Goal: Task Accomplishment & Management: Manage account settings

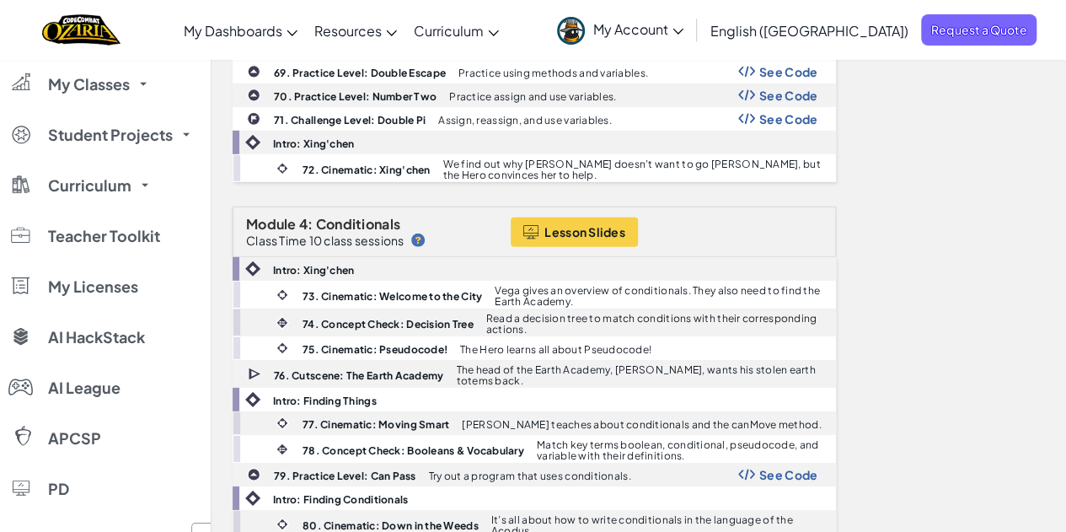
click at [0, 0] on link "Ozaria Teacher Dashboard" at bounding box center [0, 0] width 0 height 0
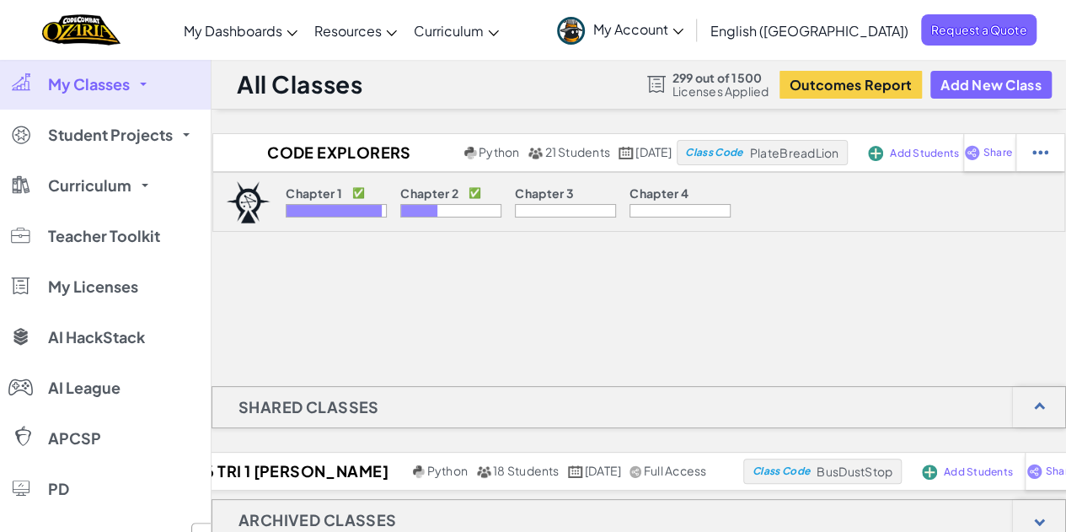
click at [324, 129] on div "All Classes 299 out of 1500 Licenses Applied Outcomes Report Add New Class Code…" at bounding box center [638, 428] width 855 height 738
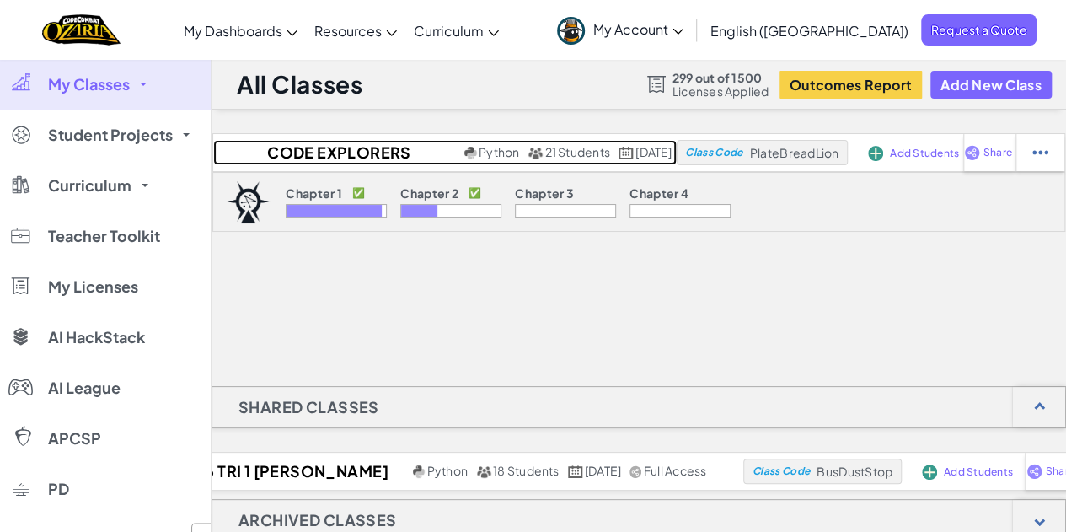
click at [320, 158] on h2 "Code Explorers Period 09 Trimester 1" at bounding box center [337, 152] width 248 height 25
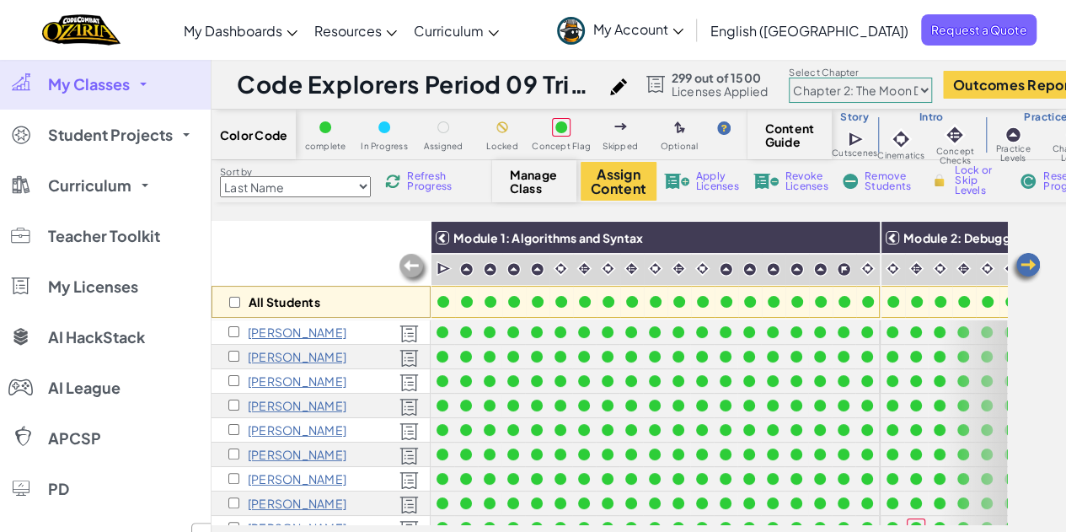
click at [1030, 257] on img at bounding box center [1026, 268] width 34 height 34
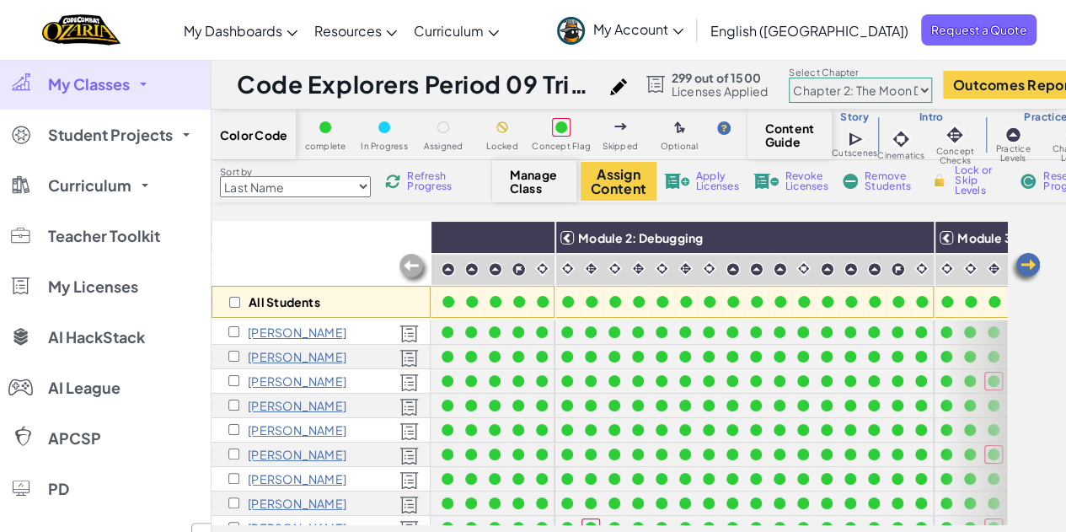
scroll to position [0, 337]
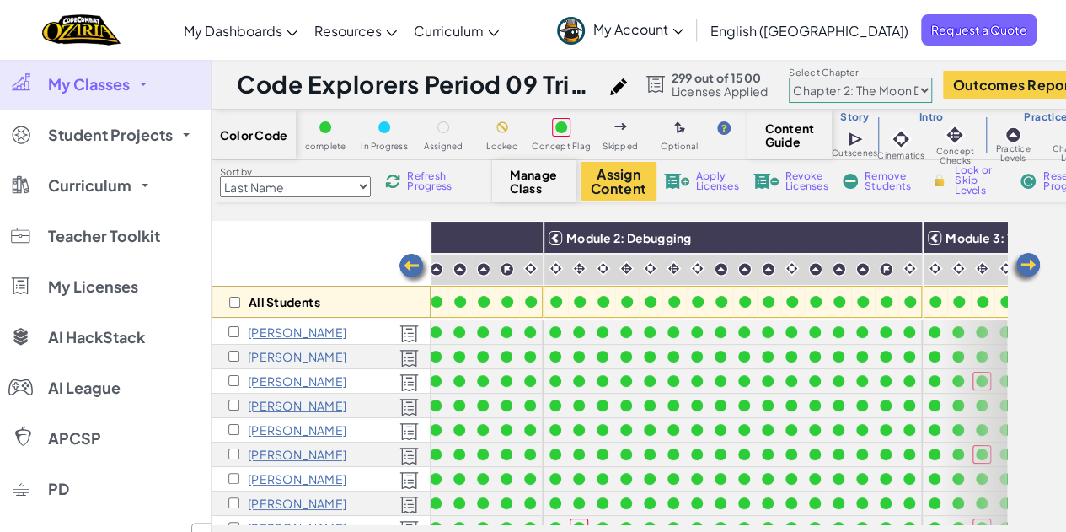
click at [863, 93] on select "Chapter 1: Sky Mountain Chapter 2: The Moon Dancers Chapter 3: The Phoenix Land…" at bounding box center [860, 90] width 143 height 25
select select "5d41d731a8d1836b5aa3cba1"
click at [802, 78] on select "Chapter 1: Sky Mountain Chapter 2: The Moon Dancers Chapter 3: The Phoenix Land…" at bounding box center [860, 90] width 143 height 25
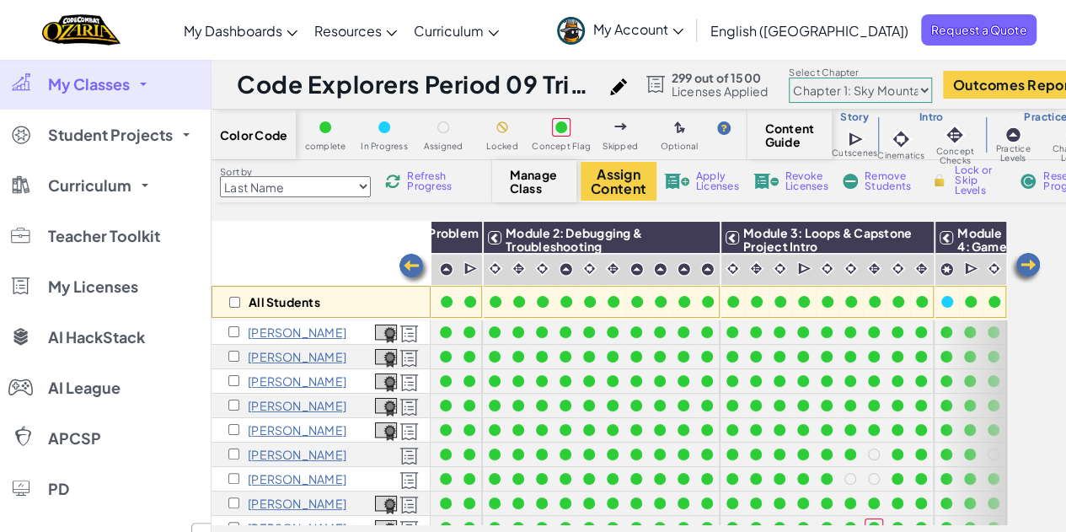
scroll to position [0, 174]
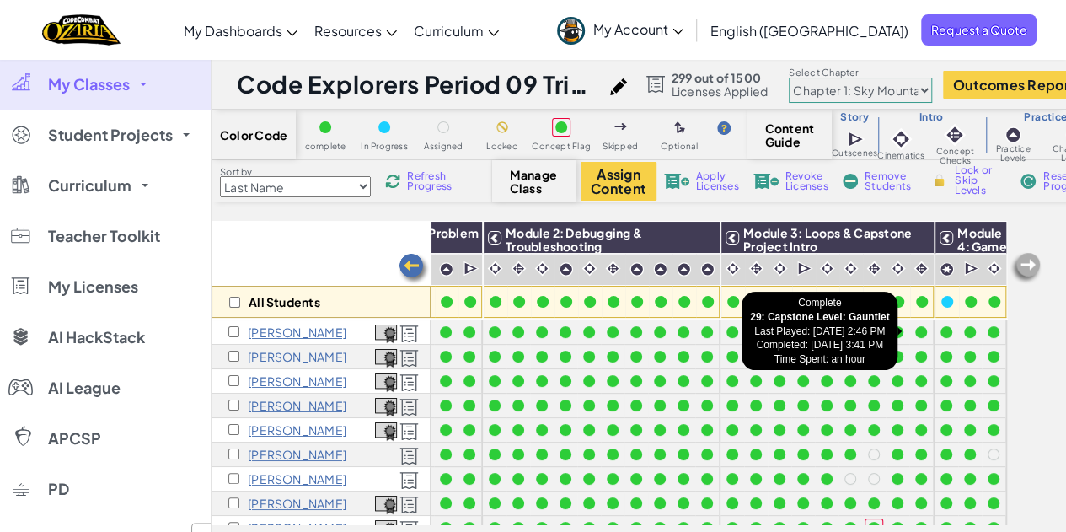
click at [941, 331] on div at bounding box center [947, 332] width 12 height 12
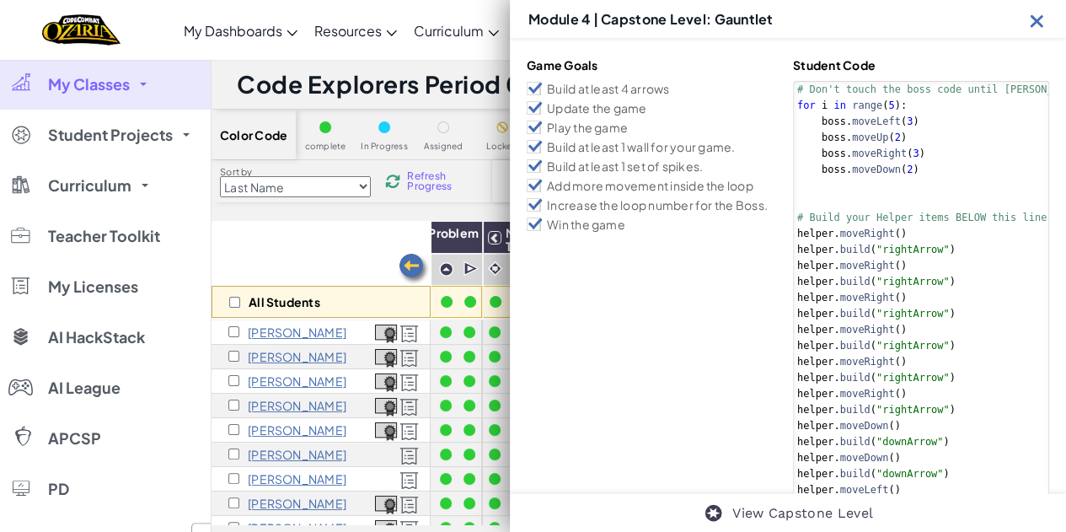
scroll to position [0, 0]
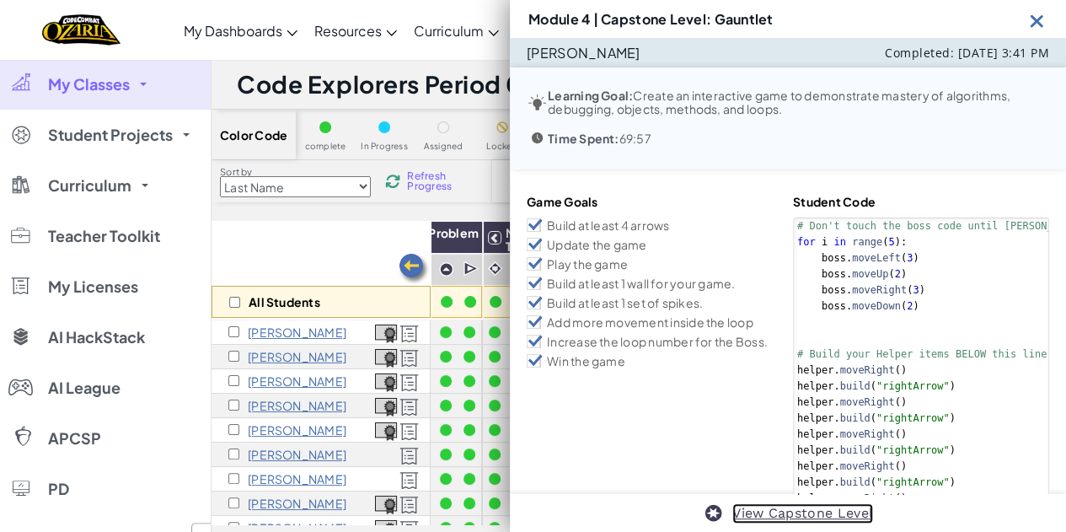
click at [784, 517] on link "View Capstone Level" at bounding box center [802, 513] width 141 height 20
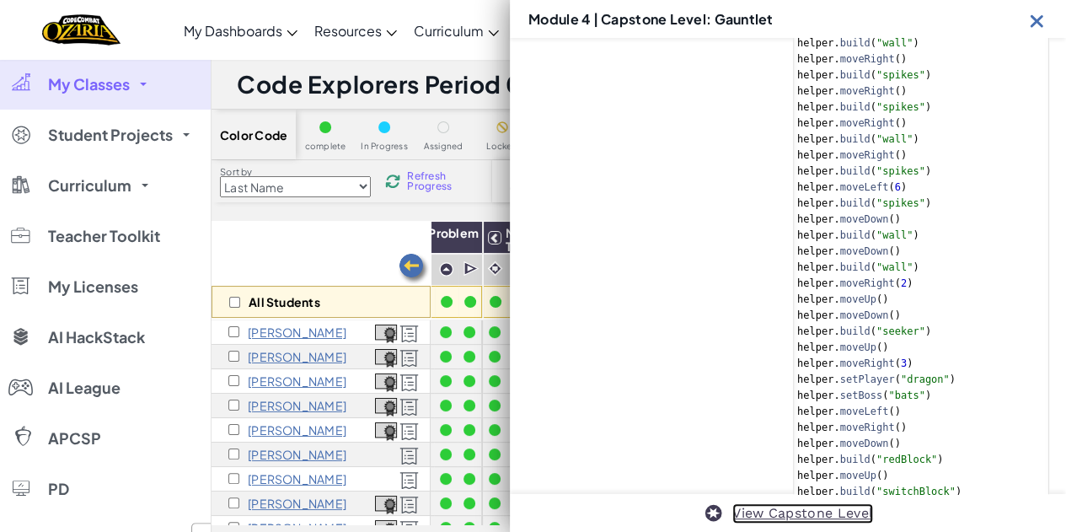
scroll to position [1193, 0]
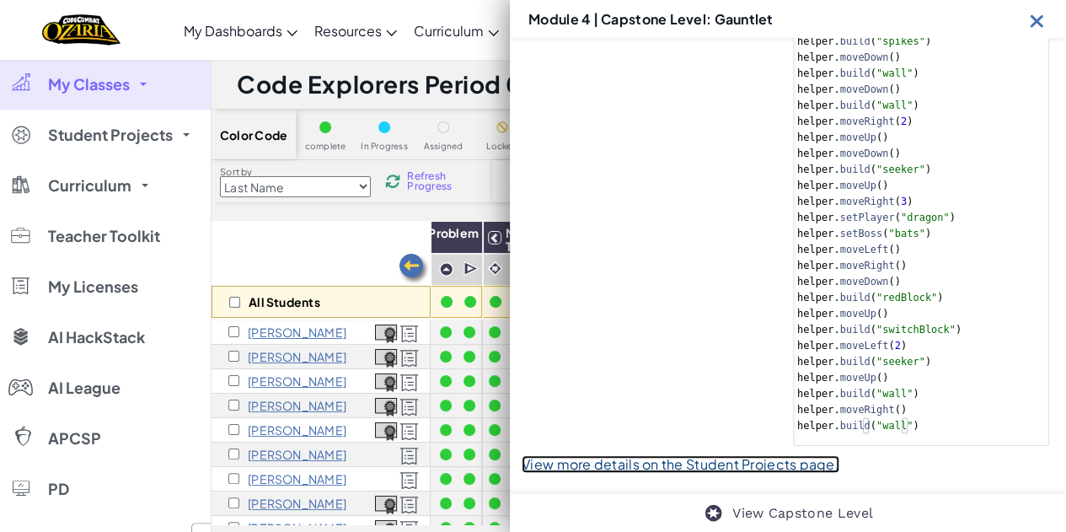
click at [790, 459] on link "View more details on the Student Projects page." at bounding box center [681, 464] width 318 height 18
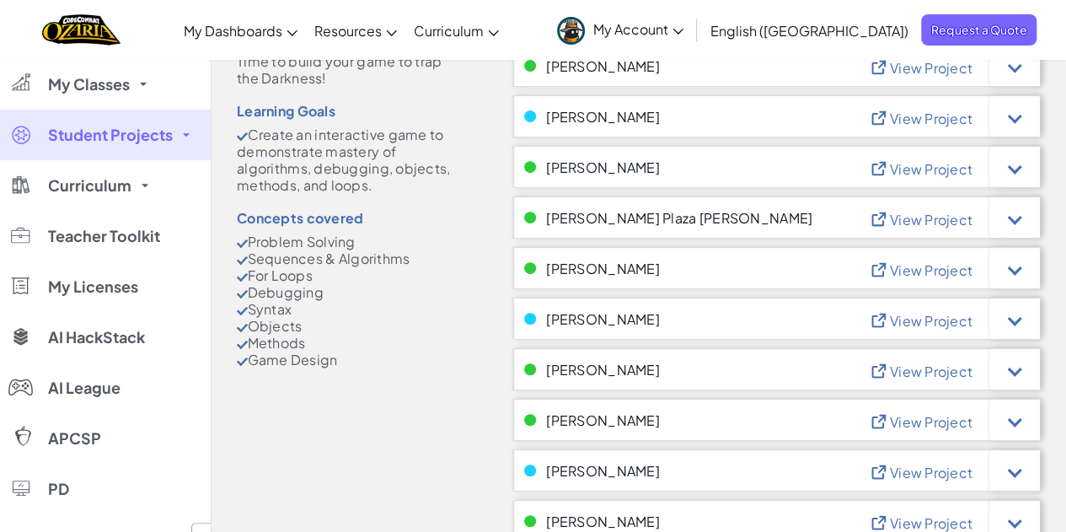
scroll to position [290, 0]
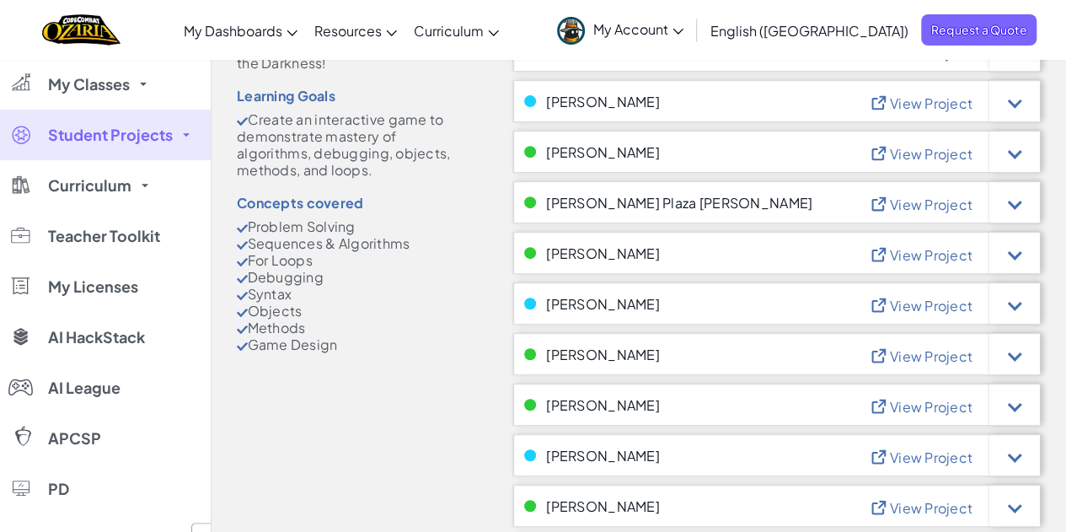
click at [914, 362] on span "View Project" at bounding box center [931, 356] width 83 height 18
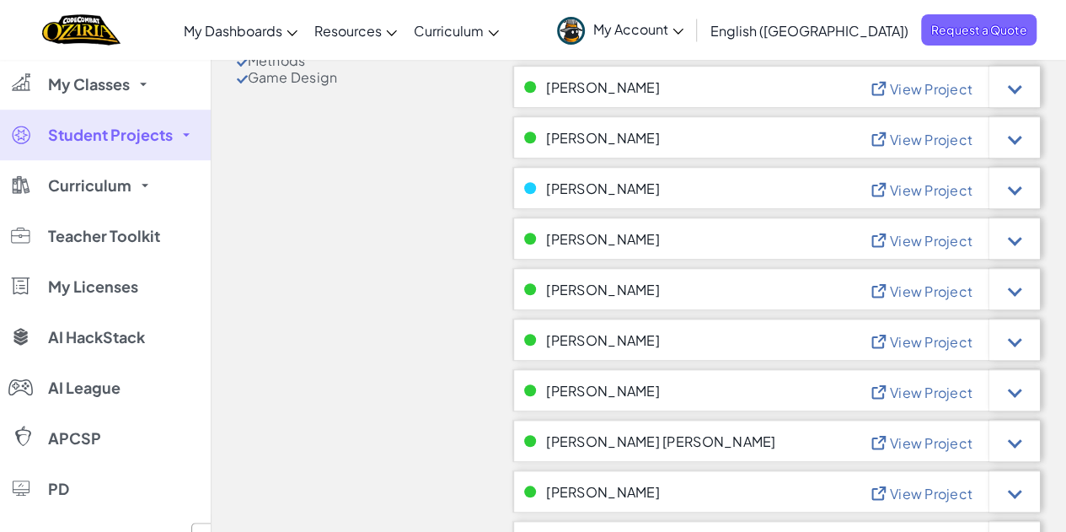
scroll to position [597, 0]
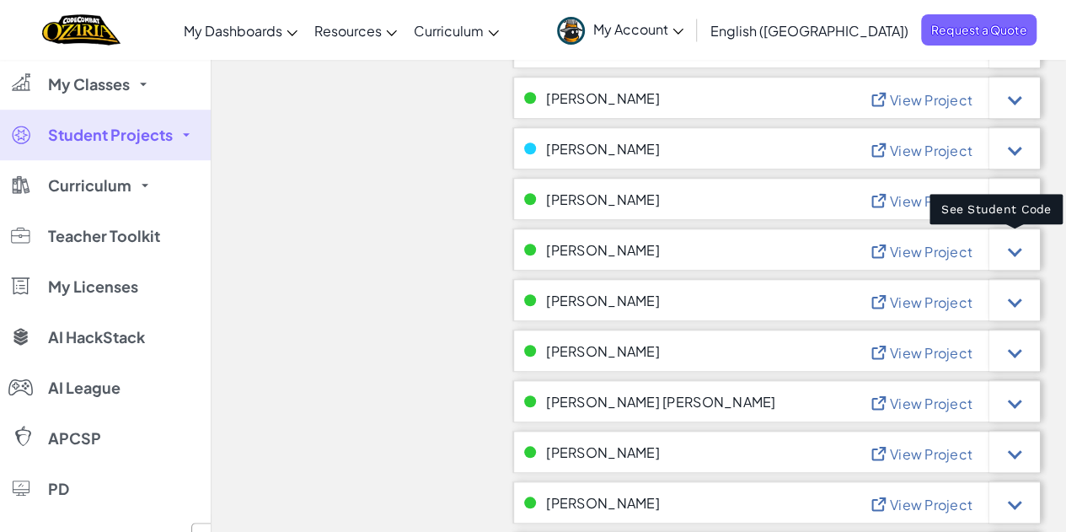
click at [1008, 255] on div at bounding box center [1014, 249] width 51 height 42
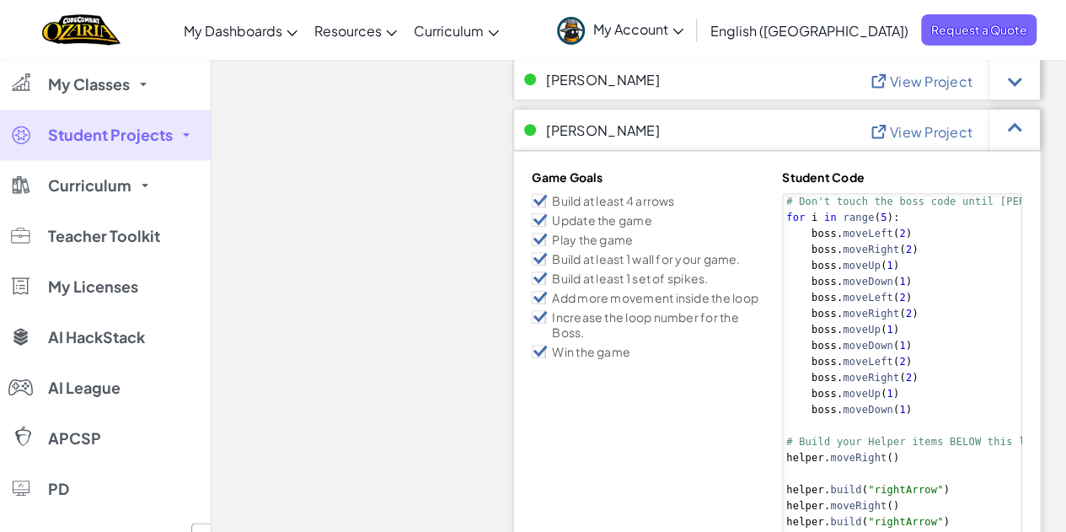
scroll to position [712, 0]
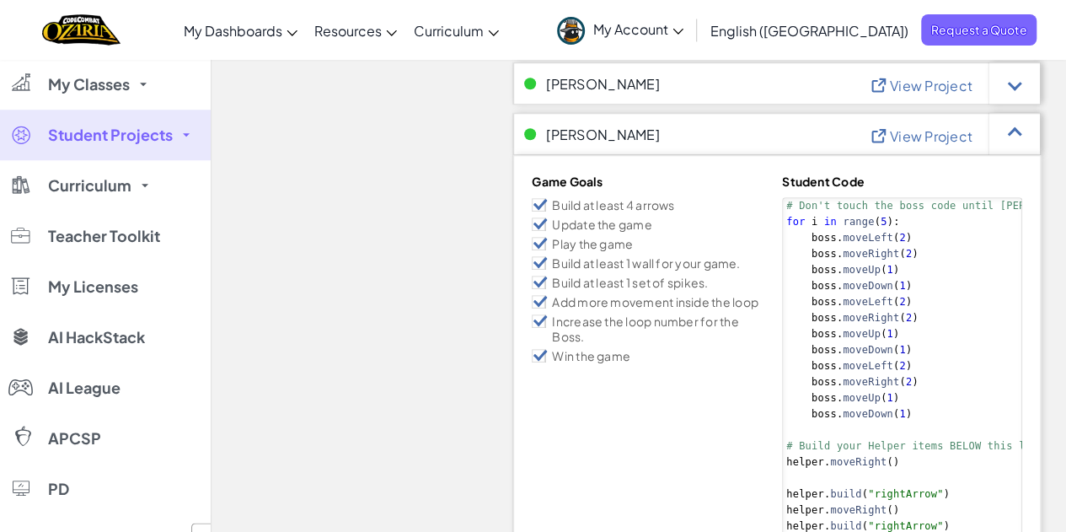
click at [925, 136] on span "View Project" at bounding box center [931, 136] width 83 height 18
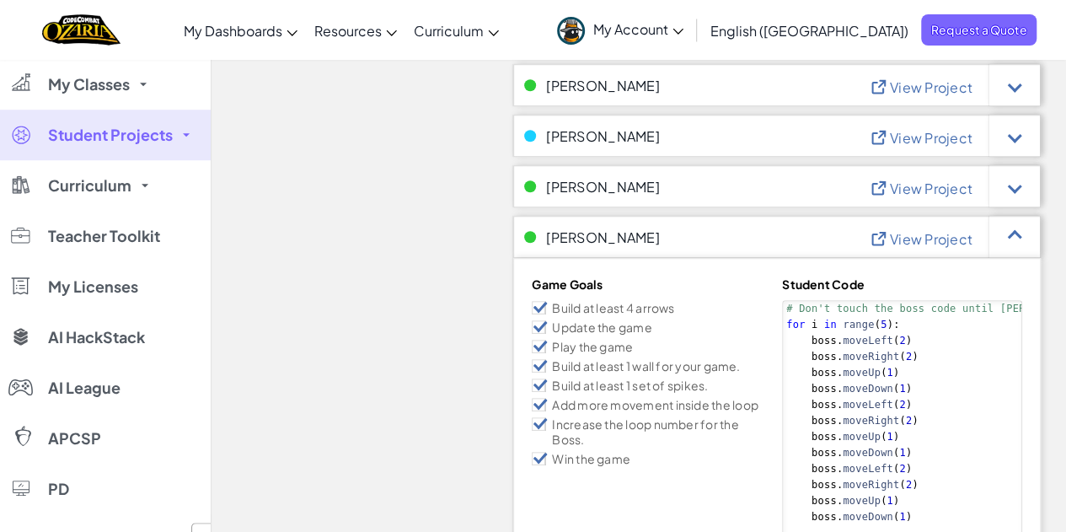
scroll to position [605, 0]
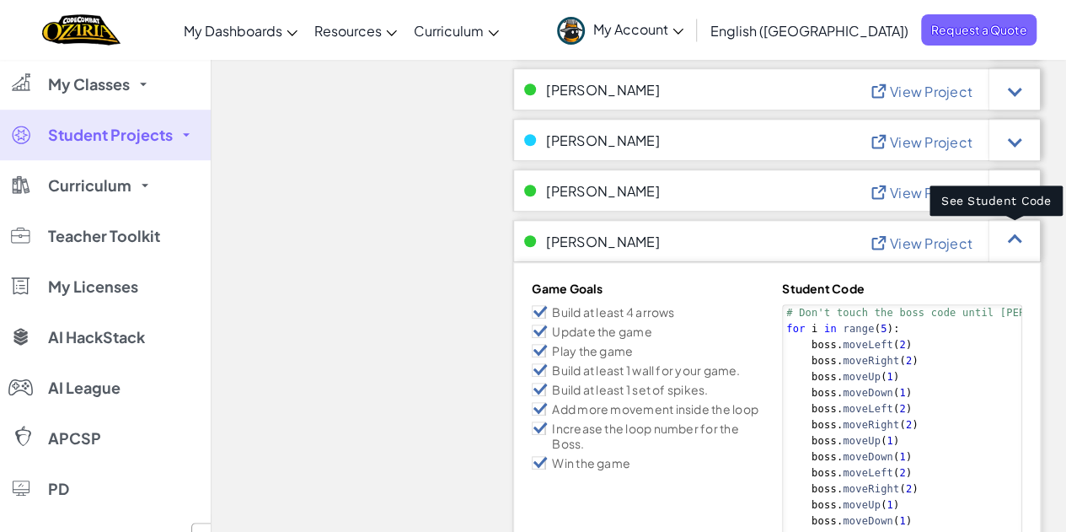
click at [1010, 233] on div at bounding box center [1014, 241] width 51 height 42
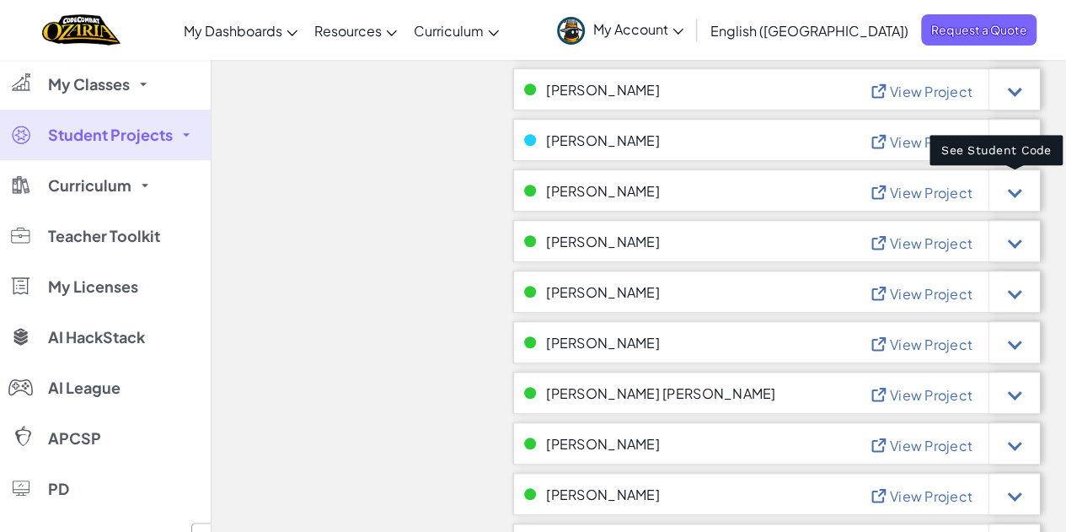
click at [1015, 195] on div at bounding box center [1015, 191] width 14 height 14
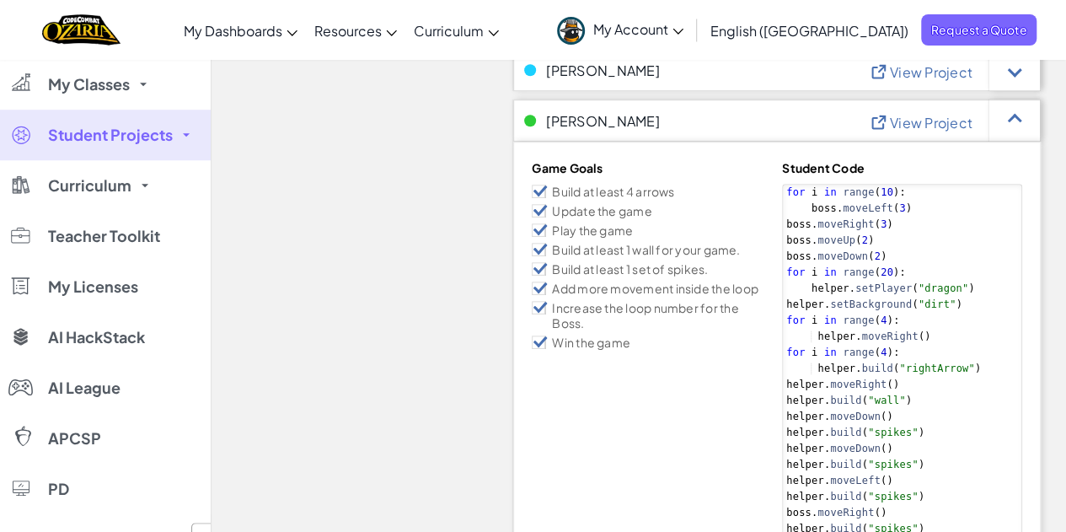
scroll to position [657, 0]
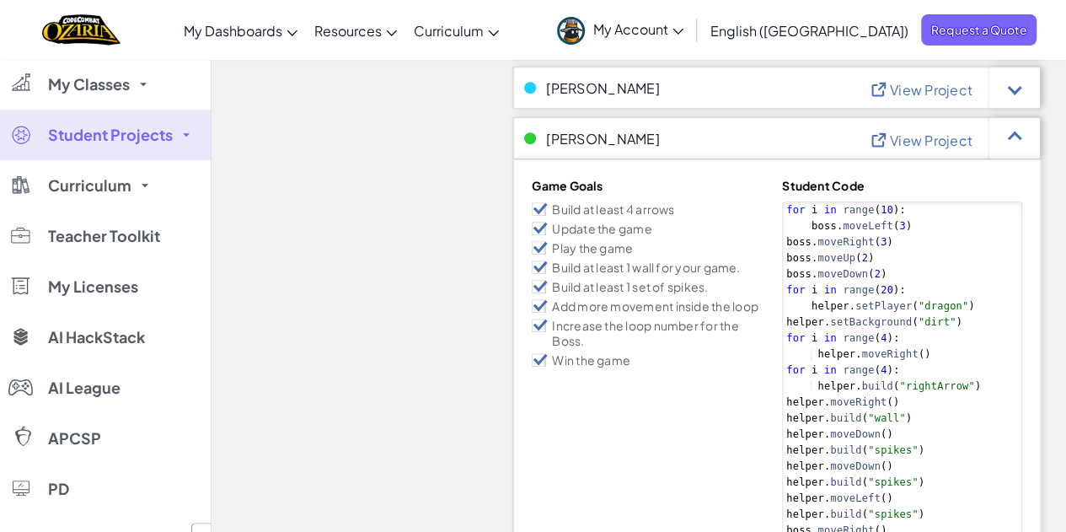
click at [930, 141] on span "View Project" at bounding box center [931, 140] width 83 height 18
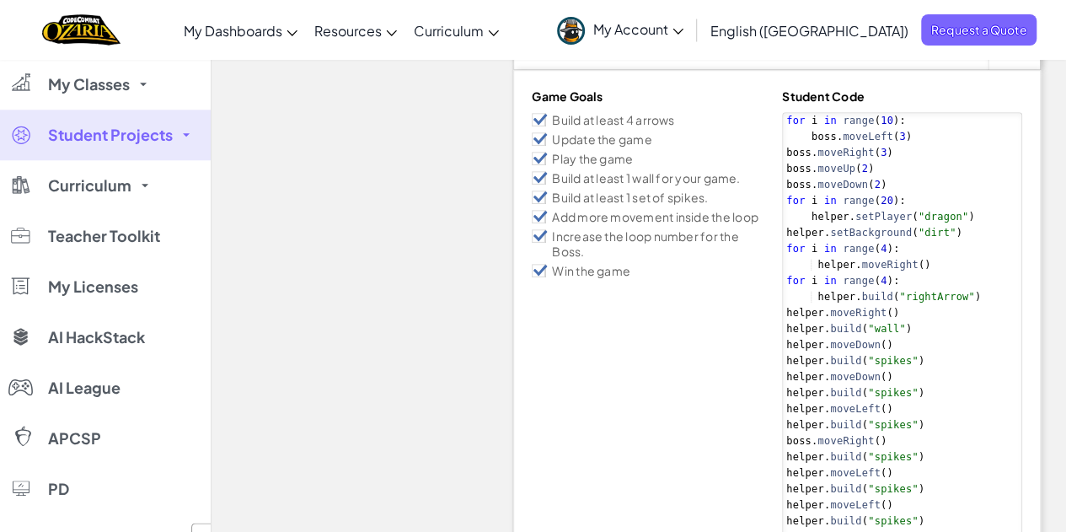
scroll to position [750, 0]
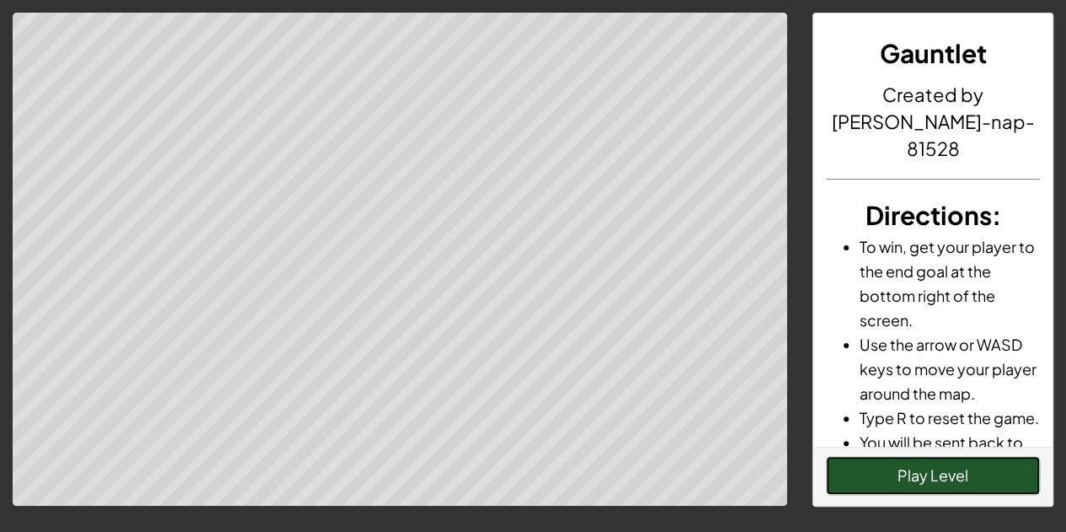
click at [932, 480] on button "Play Level" at bounding box center [933, 475] width 214 height 39
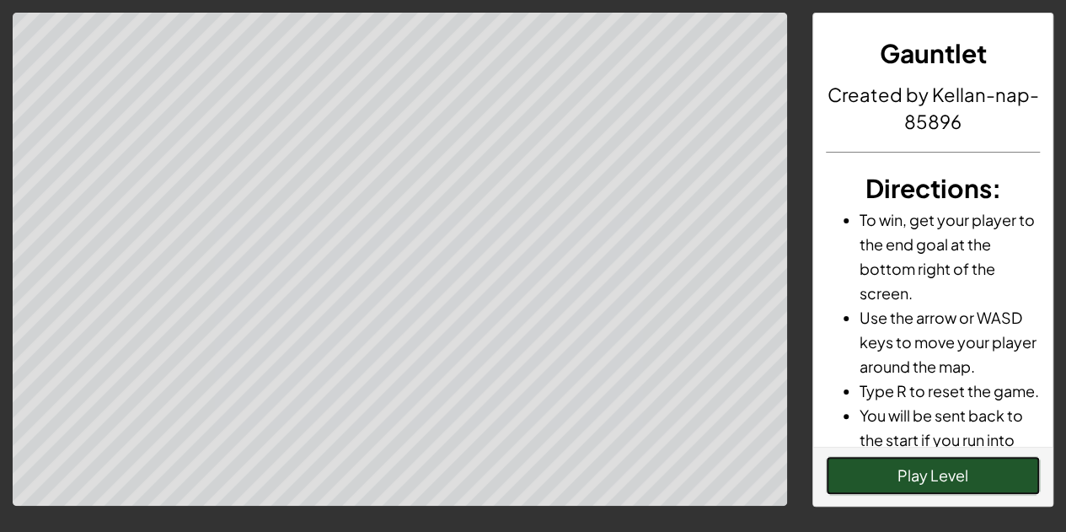
click at [864, 485] on button "Play Level" at bounding box center [933, 475] width 214 height 39
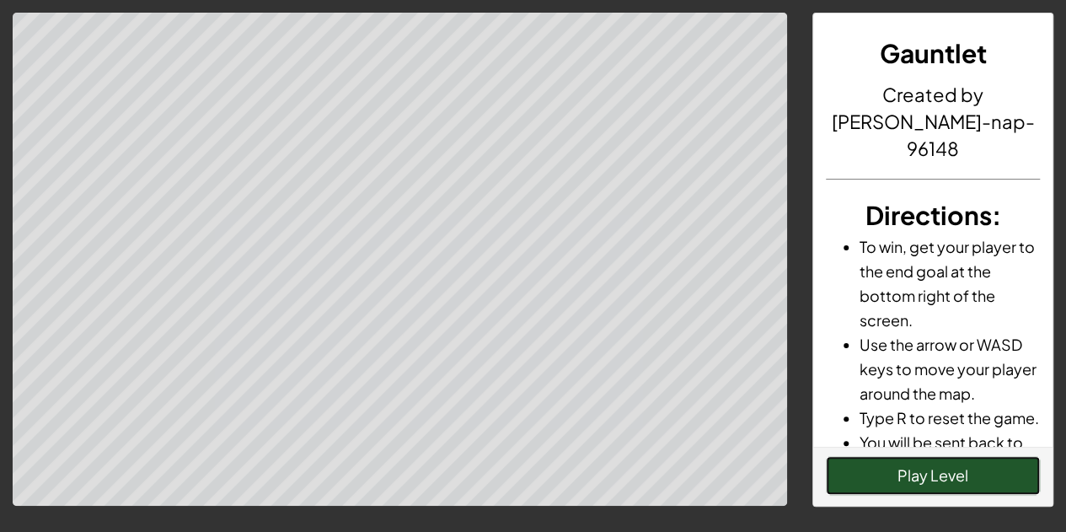
click at [946, 470] on button "Play Level" at bounding box center [933, 475] width 214 height 39
